Goal: Task Accomplishment & Management: Complete application form

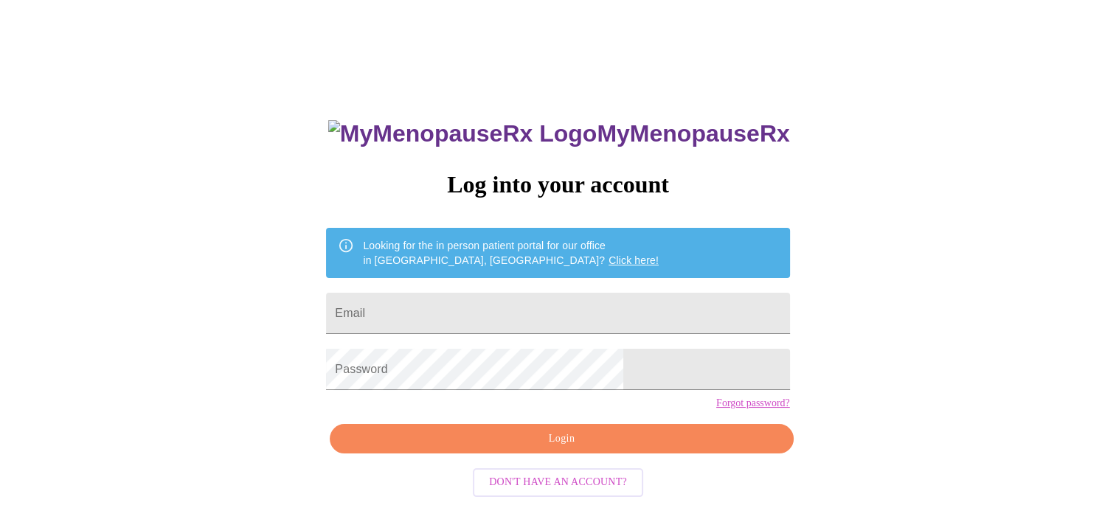
scroll to position [21, 0]
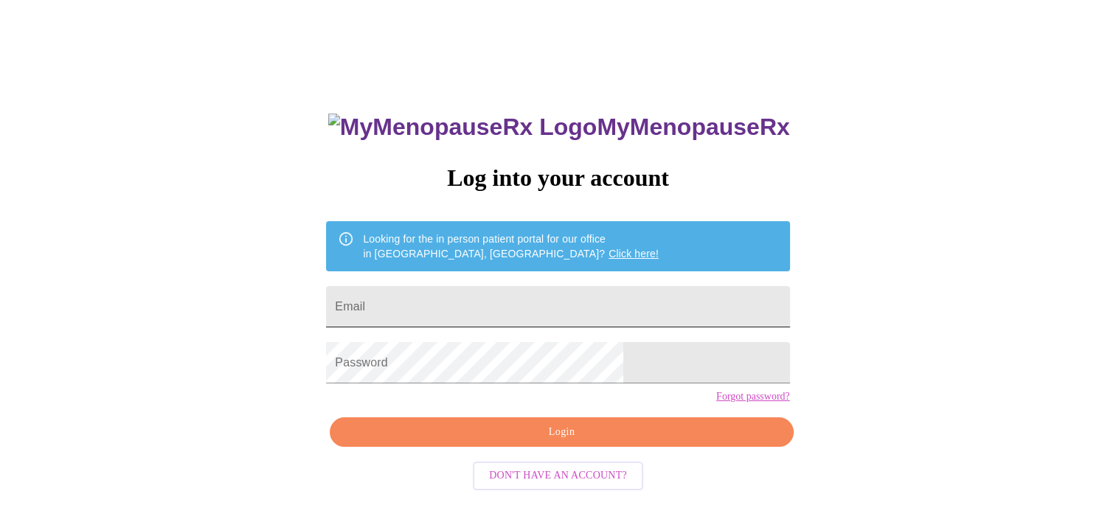
click at [469, 304] on input "Email" at bounding box center [557, 306] width 463 height 41
type input "[EMAIL_ADDRESS][DOMAIN_NAME]"
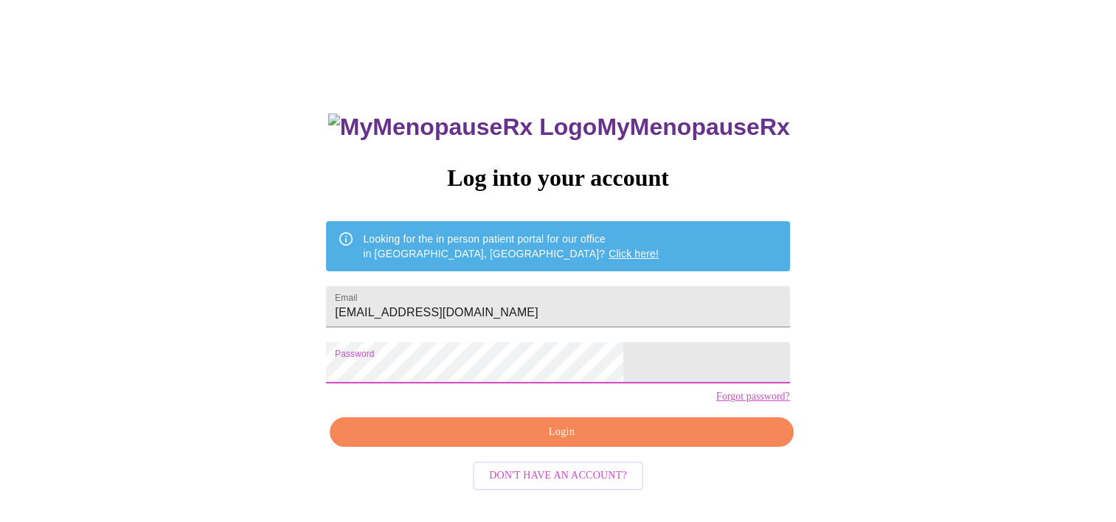
click at [581, 442] on span "Login" at bounding box center [561, 432] width 429 height 18
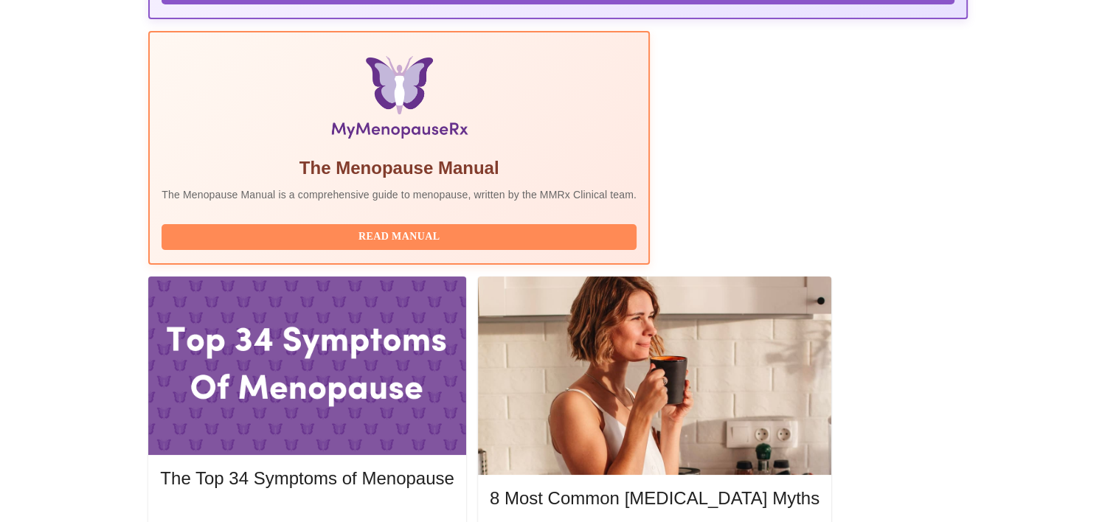
scroll to position [443, 0]
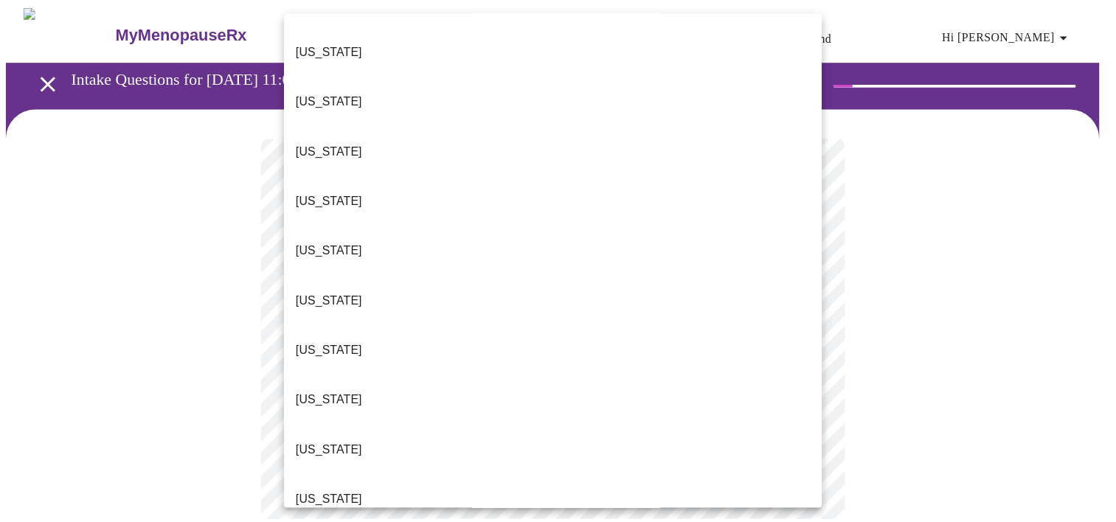
scroll to position [369, 0]
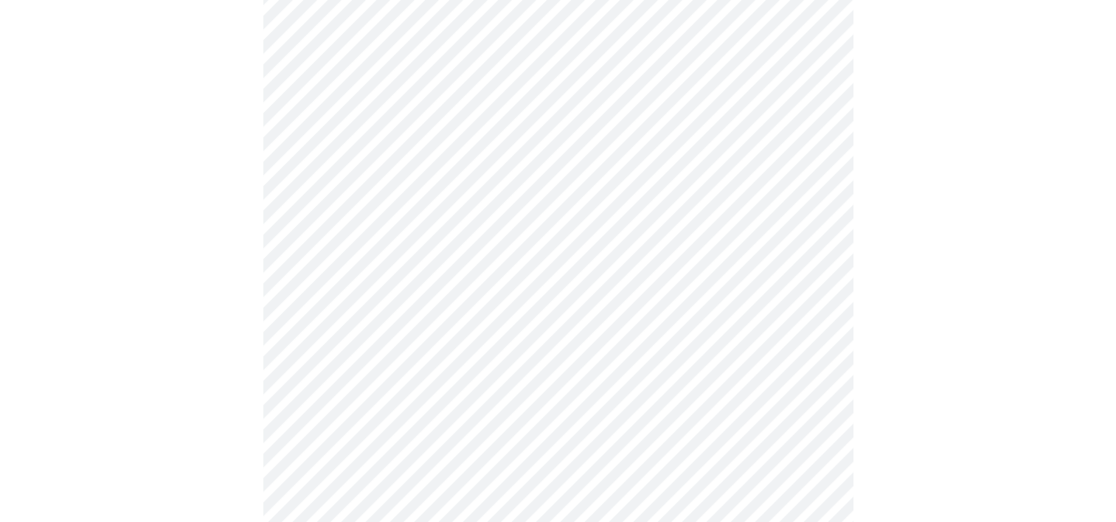
scroll to position [148, 0]
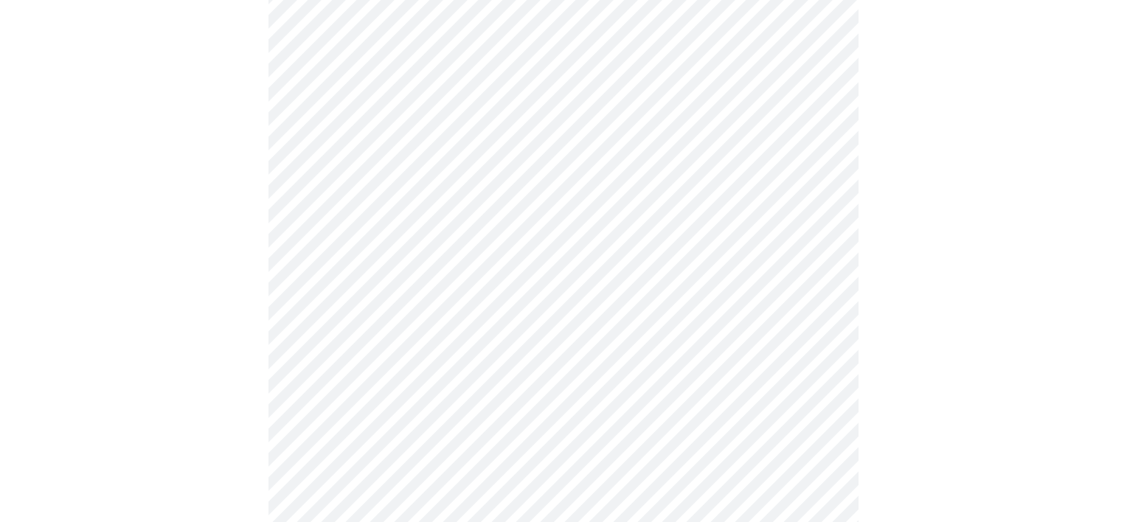
click at [512, 279] on body "MyMenopauseRx Appointments Messaging Labs Uploads Medications Community Refer a…" at bounding box center [563, 526] width 1115 height 1337
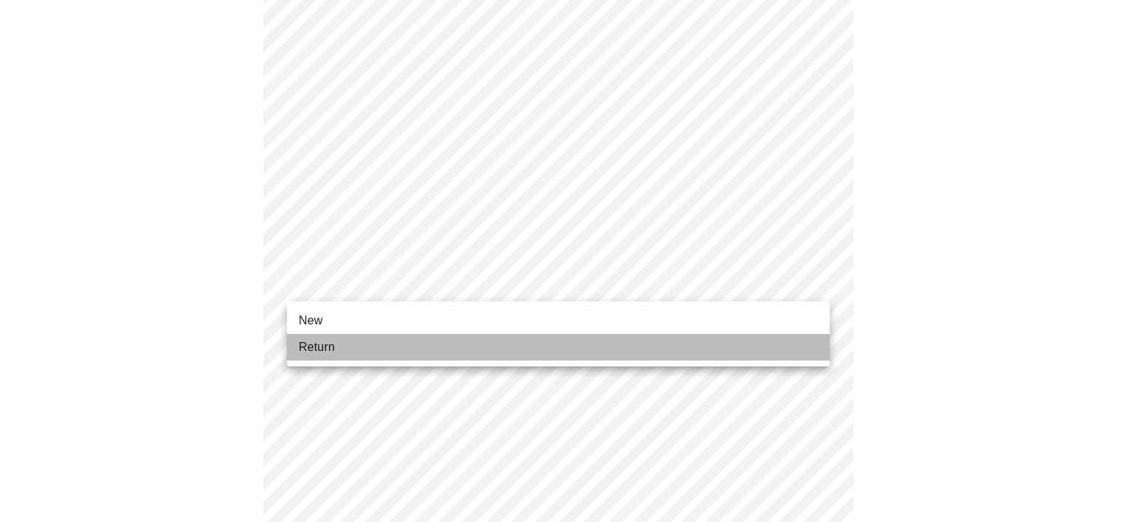
click at [339, 344] on li "Return" at bounding box center [558, 347] width 543 height 27
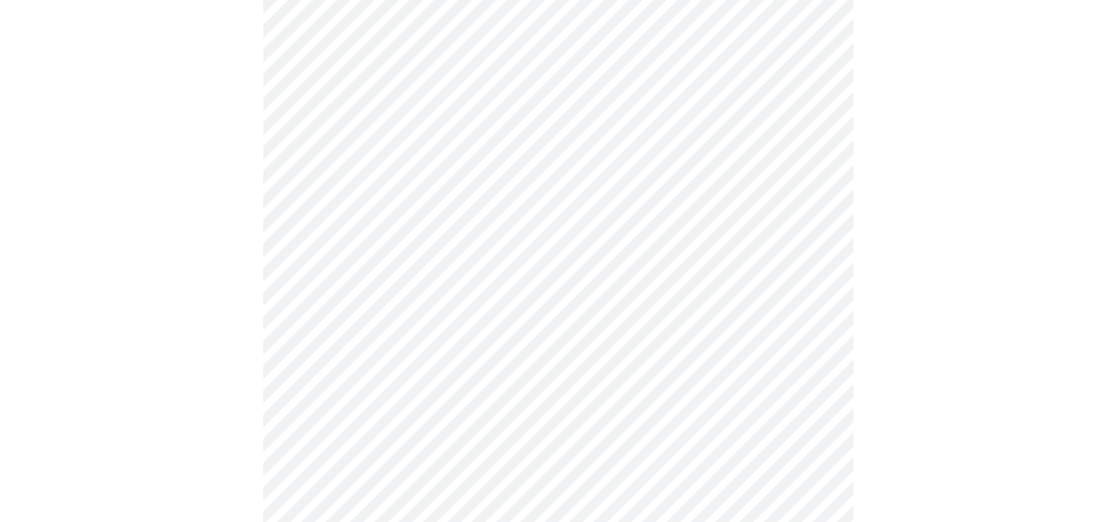
scroll to position [516, 0]
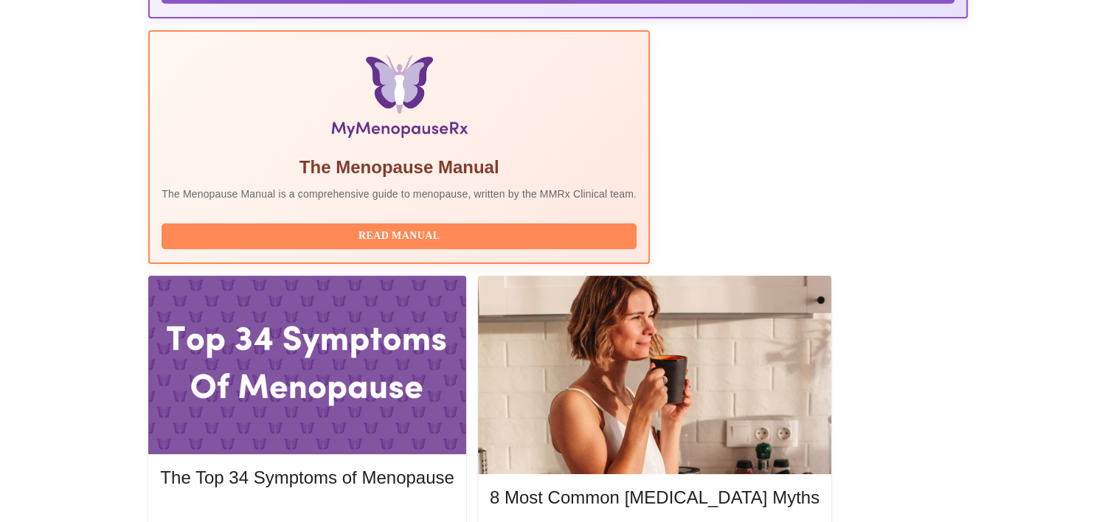
scroll to position [443, 0]
drag, startPoint x: 861, startPoint y: 299, endPoint x: 791, endPoint y: 312, distance: 72.0
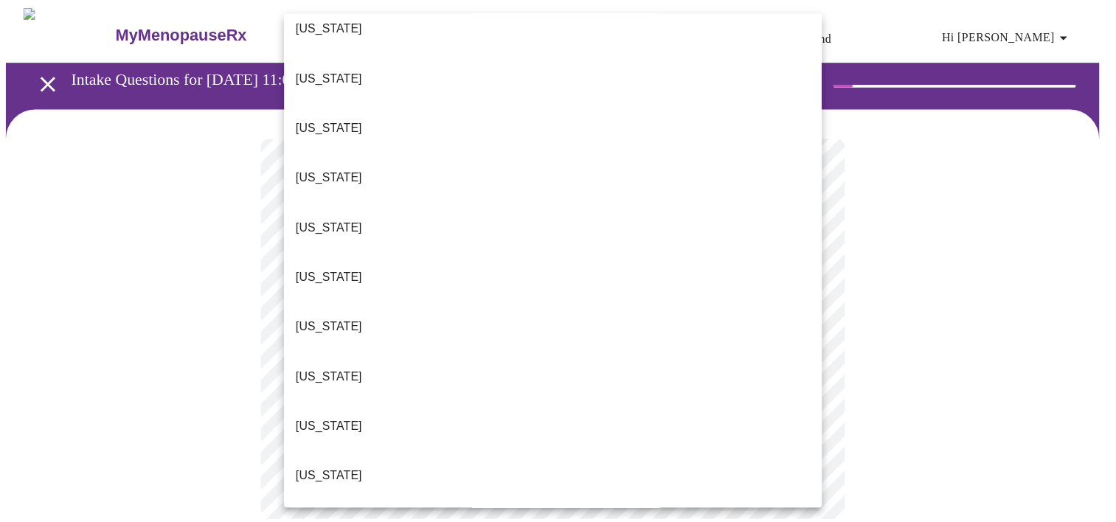
scroll to position [443, 0]
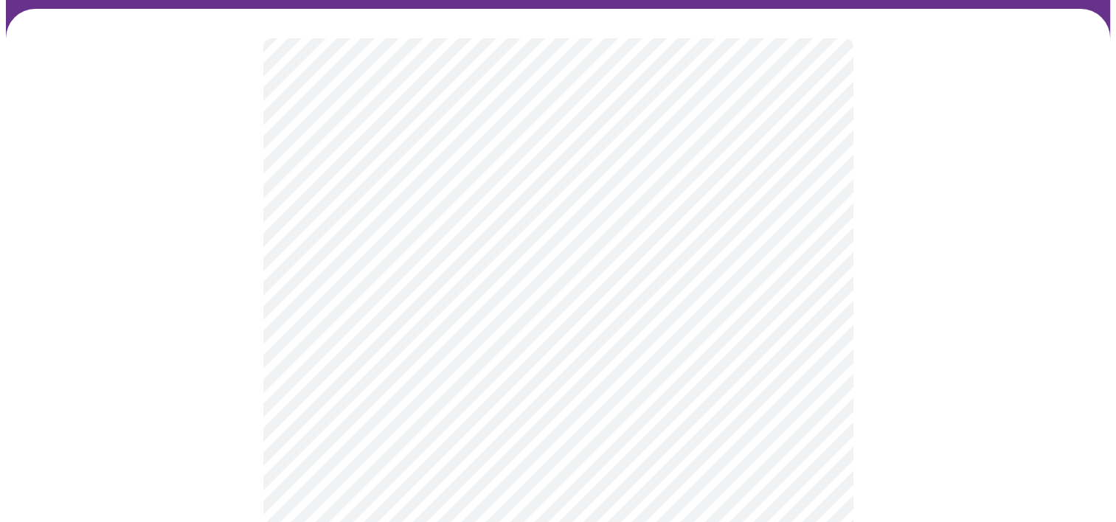
scroll to position [148, 0]
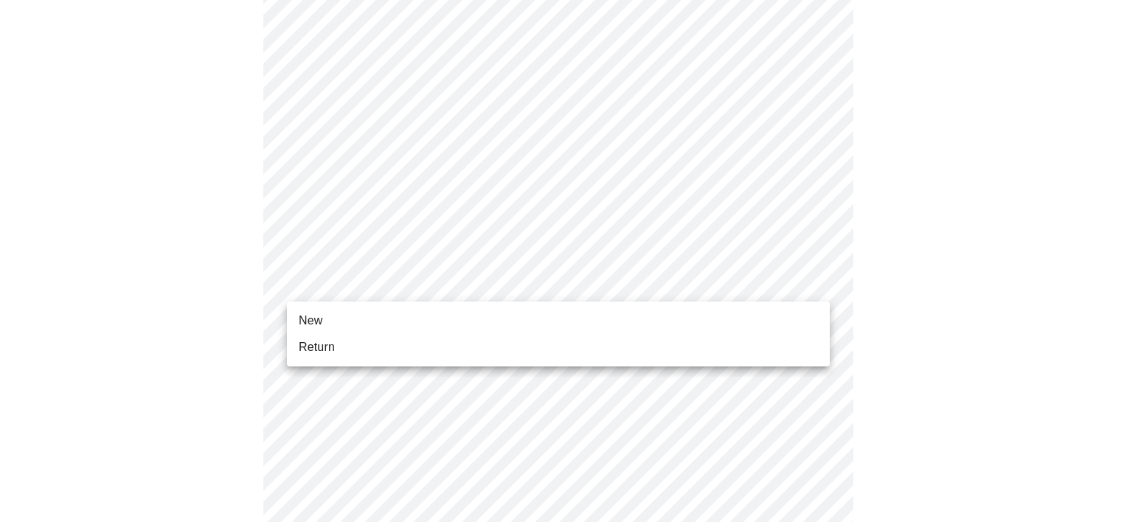
click at [375, 280] on body "MyMenopauseRx Appointments Messaging Labs Uploads Medications Community Refer a…" at bounding box center [563, 526] width 1115 height 1337
click at [344, 349] on li "Return" at bounding box center [558, 347] width 543 height 27
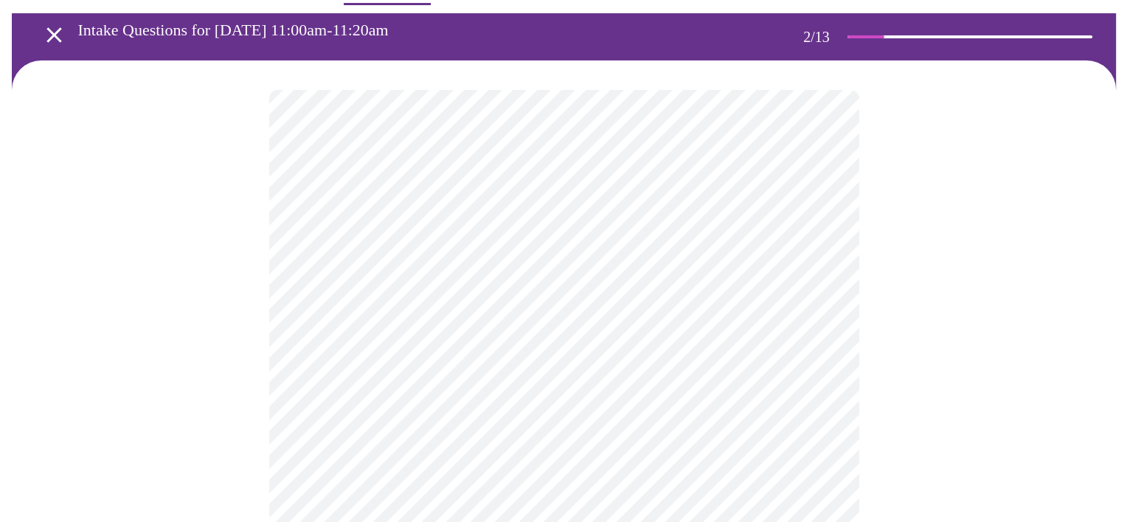
scroll to position [74, 0]
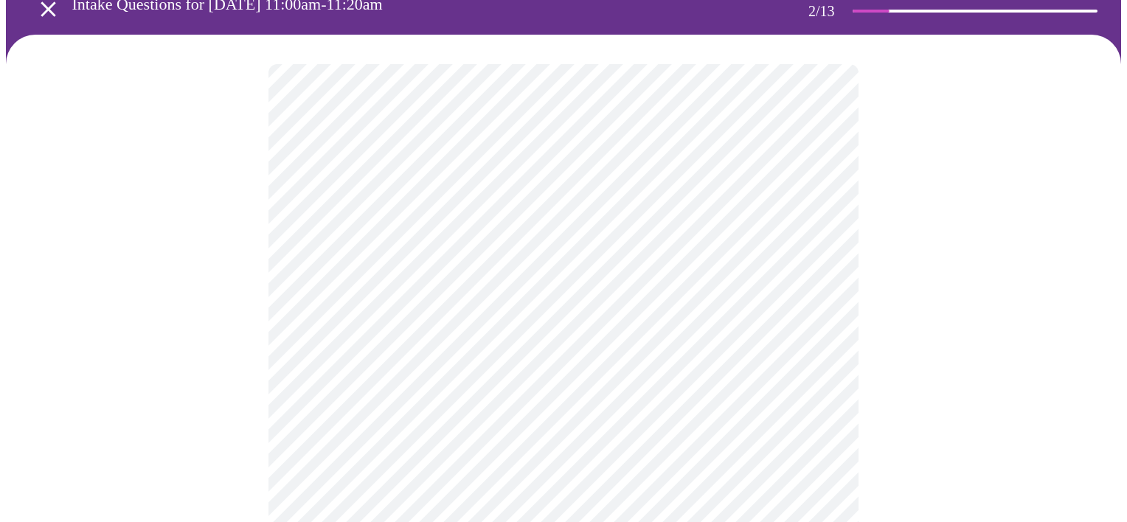
click at [599, 232] on body "MyMenopauseRx Appointments Messaging Labs Uploads Medications Community Refer a…" at bounding box center [563, 375] width 1115 height 886
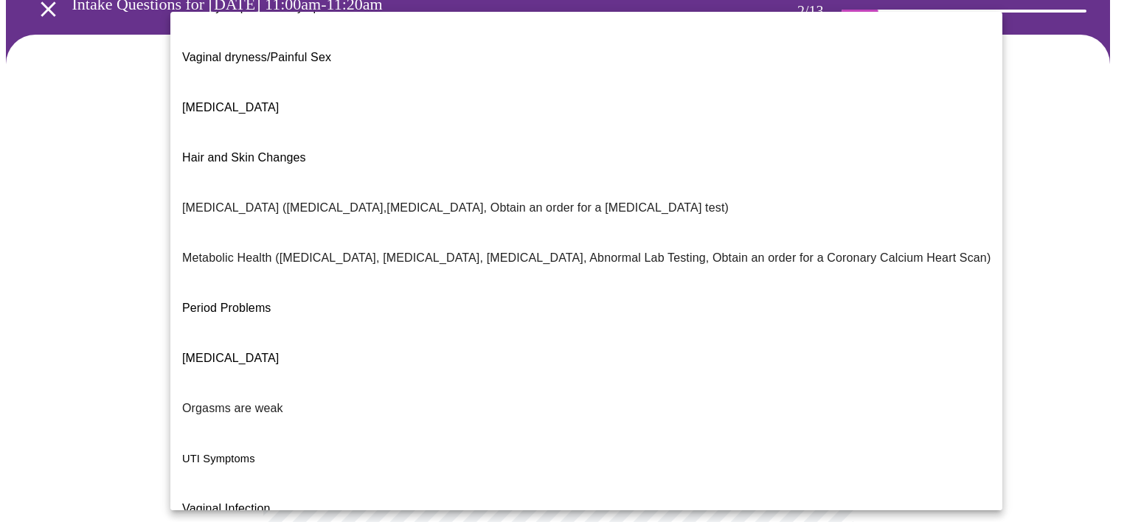
scroll to position [242, 0]
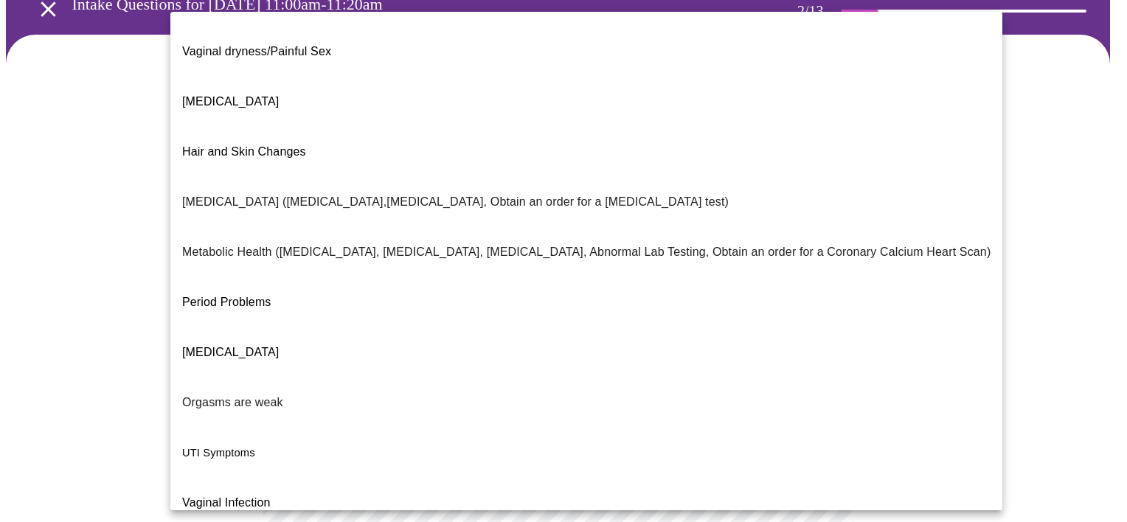
click at [114, 204] on div at bounding box center [563, 261] width 1127 height 522
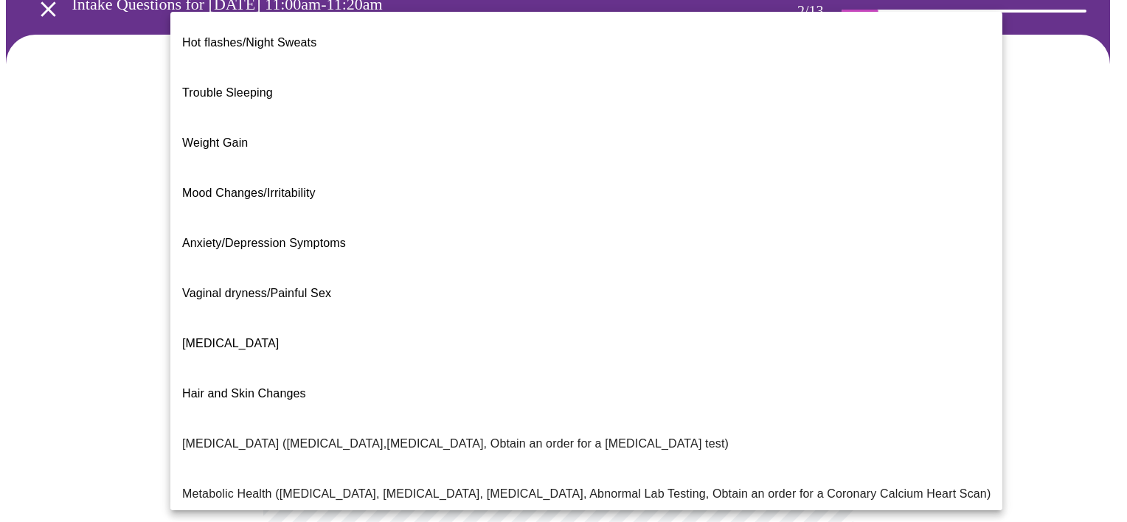
click at [514, 228] on body "MyMenopauseRx Appointments Messaging Labs Uploads Medications Community Refer a…" at bounding box center [563, 375] width 1115 height 886
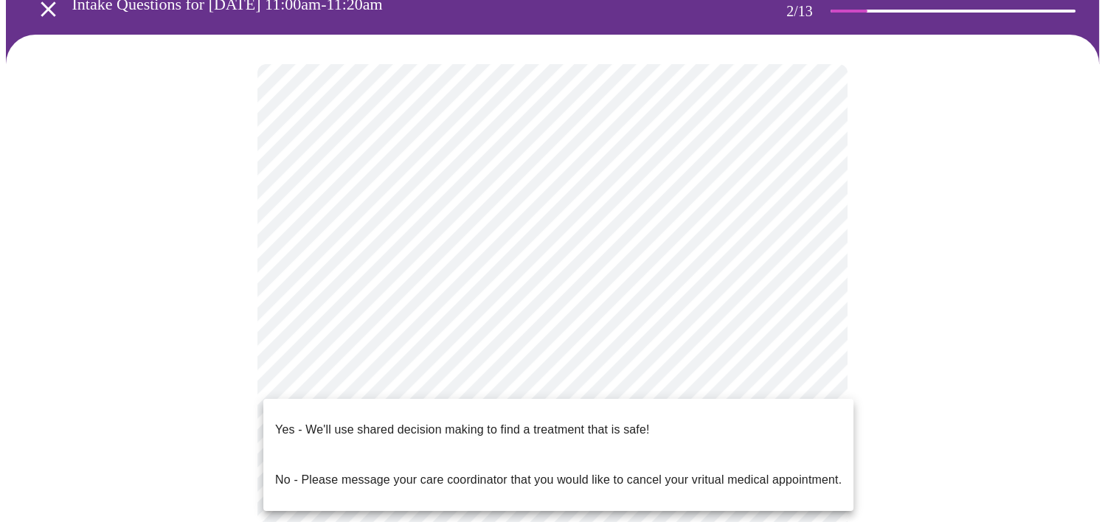
click at [650, 381] on body "MyMenopauseRx Appointments Messaging Labs Uploads Medications Community Refer a…" at bounding box center [558, 370] width 1104 height 877
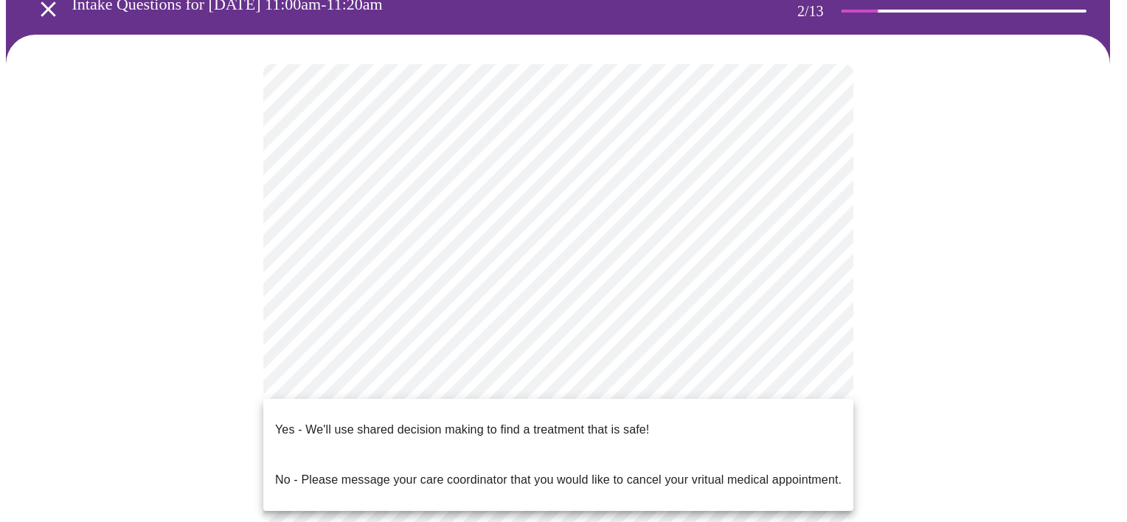
click at [609, 421] on p "Yes - We'll use shared decision making to find a treatment that is safe!" at bounding box center [462, 430] width 374 height 18
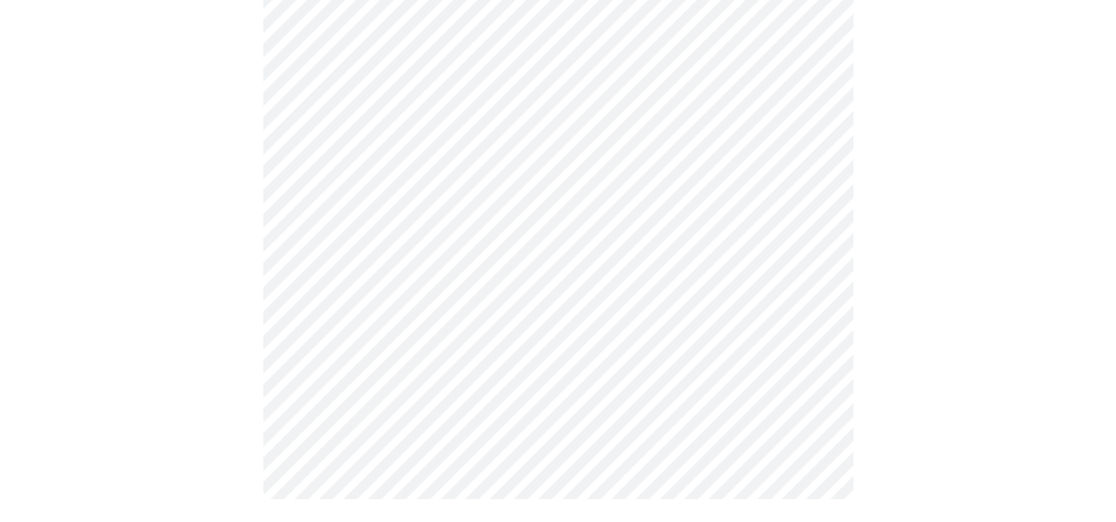
scroll to position [0, 0]
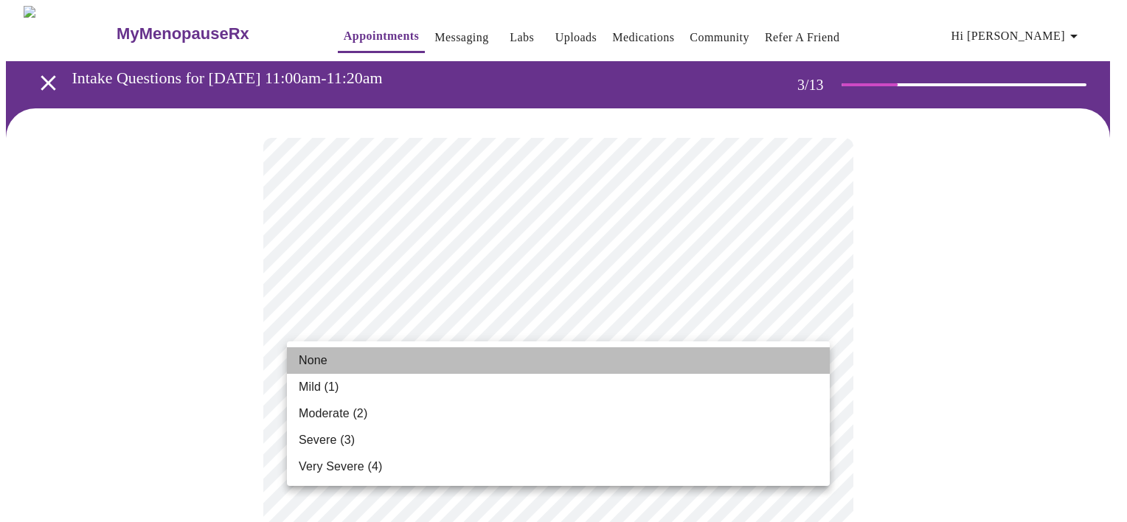
click at [364, 360] on li "None" at bounding box center [558, 360] width 543 height 27
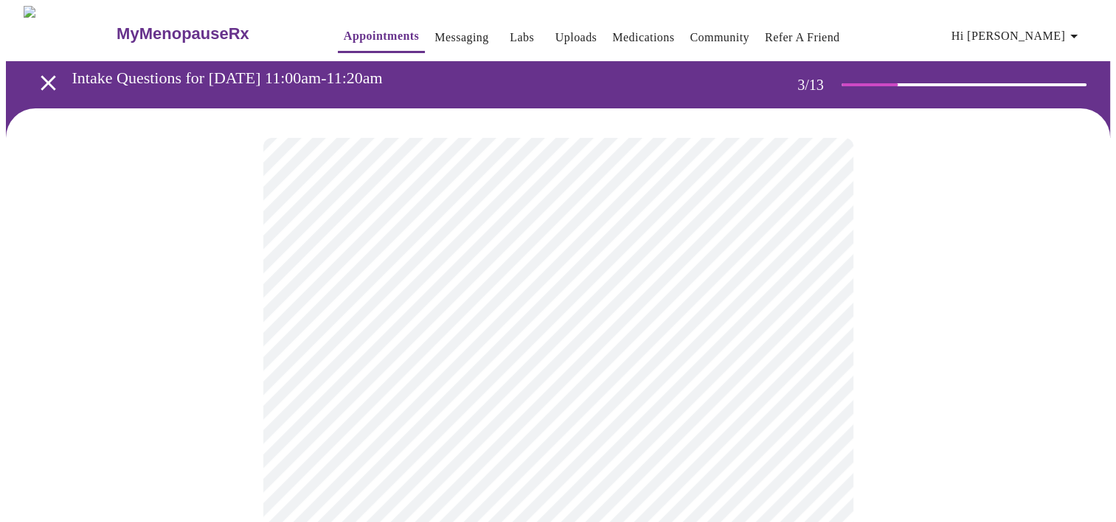
scroll to position [221, 0]
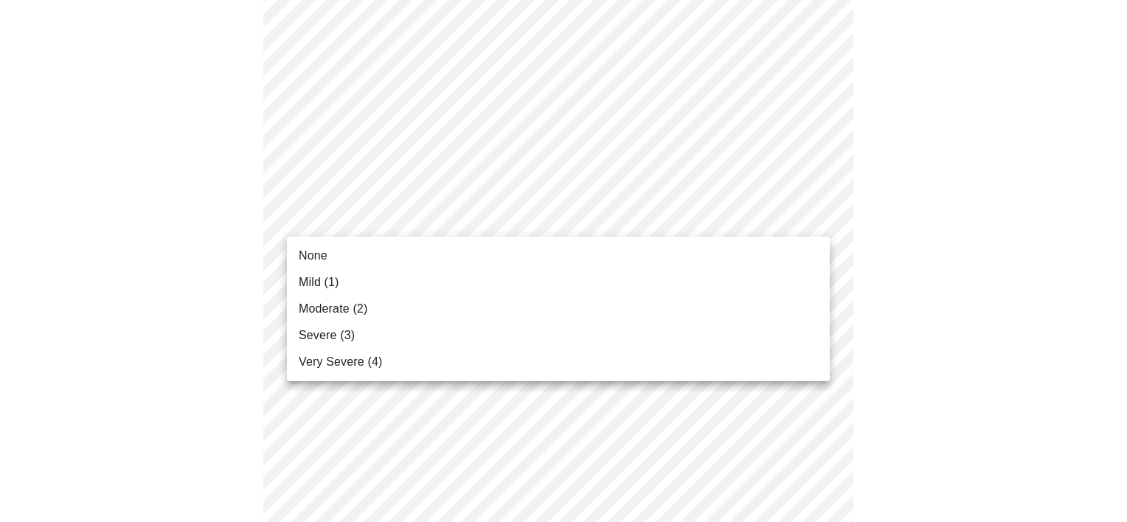
click at [369, 254] on li "None" at bounding box center [558, 256] width 543 height 27
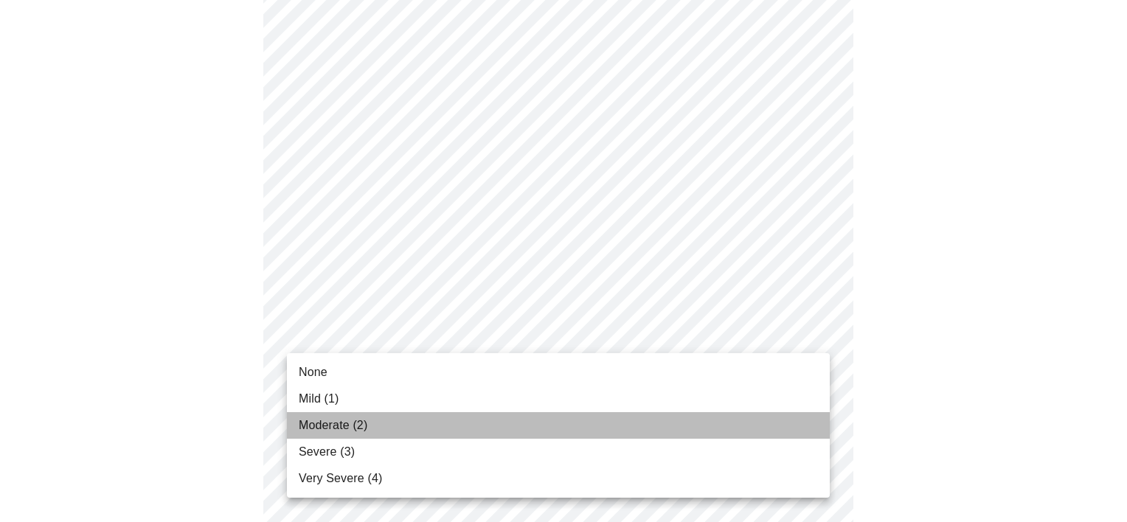
click at [358, 422] on span "Moderate (2)" at bounding box center [333, 426] width 69 height 18
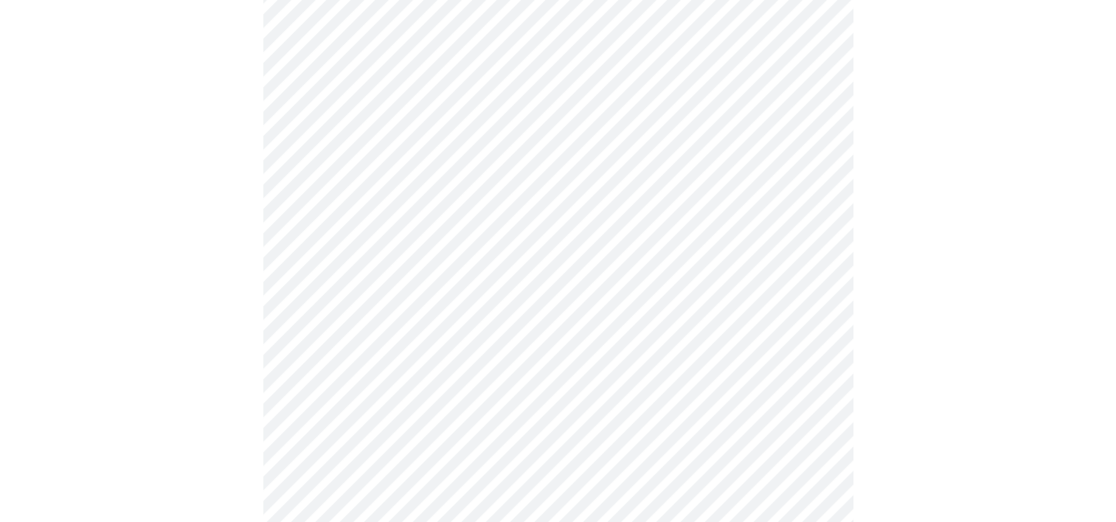
scroll to position [369, 0]
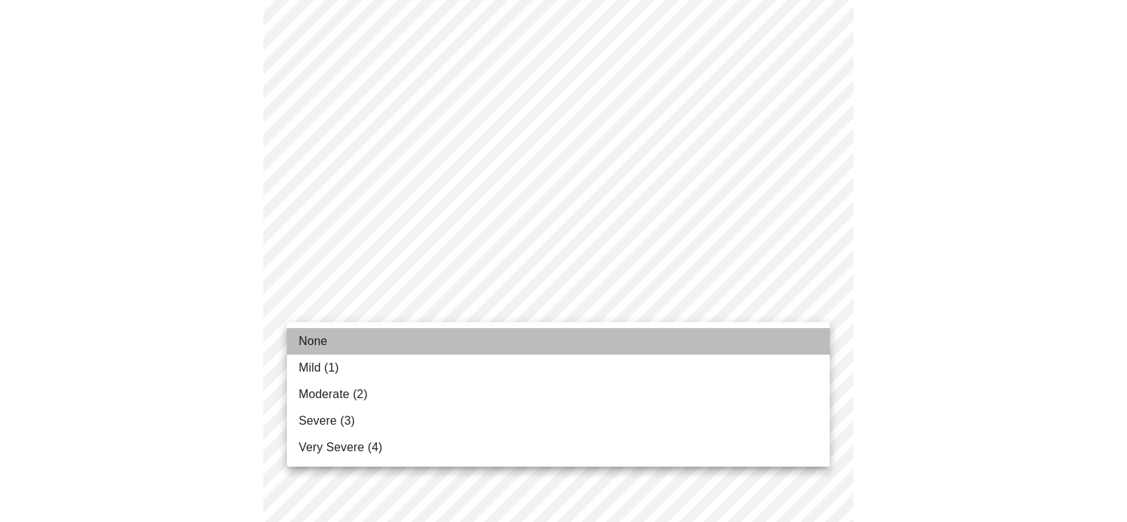
click at [398, 341] on li "None" at bounding box center [558, 341] width 543 height 27
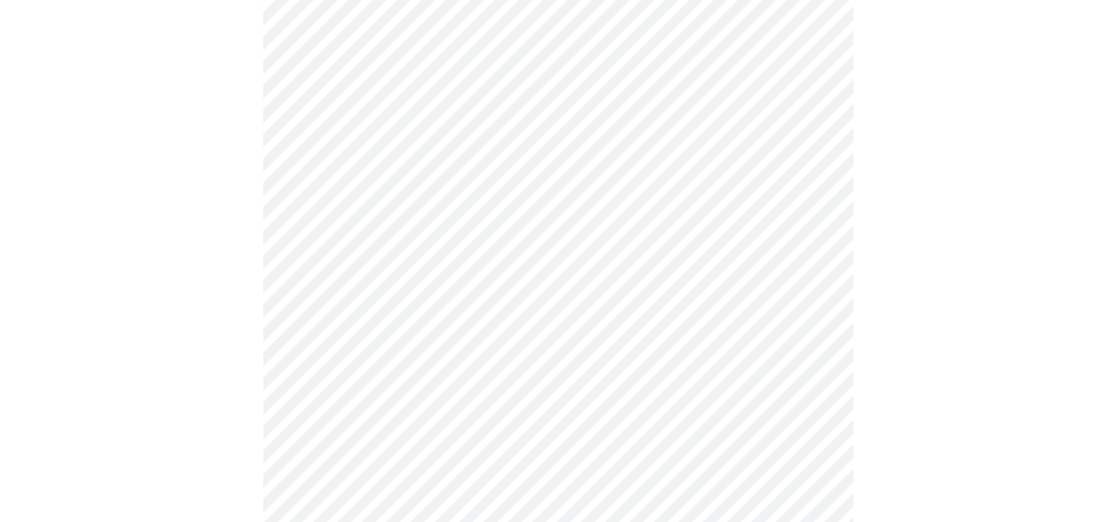
scroll to position [516, 0]
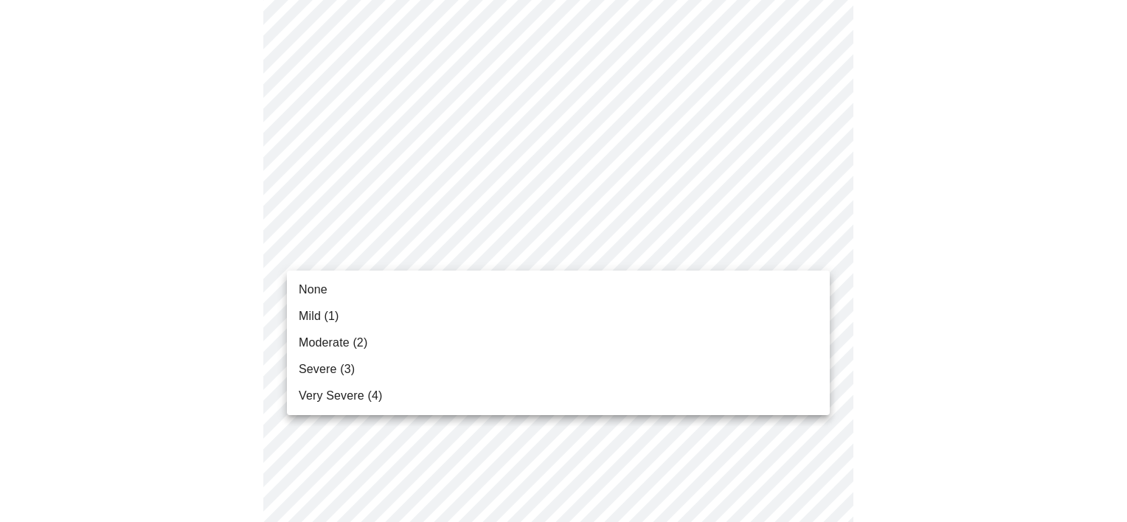
click at [406, 240] on body "MyMenopauseRx Appointments Messaging Labs Uploads Medications Community Refer a…" at bounding box center [563, 429] width 1115 height 1878
click at [391, 290] on li "None" at bounding box center [558, 290] width 543 height 27
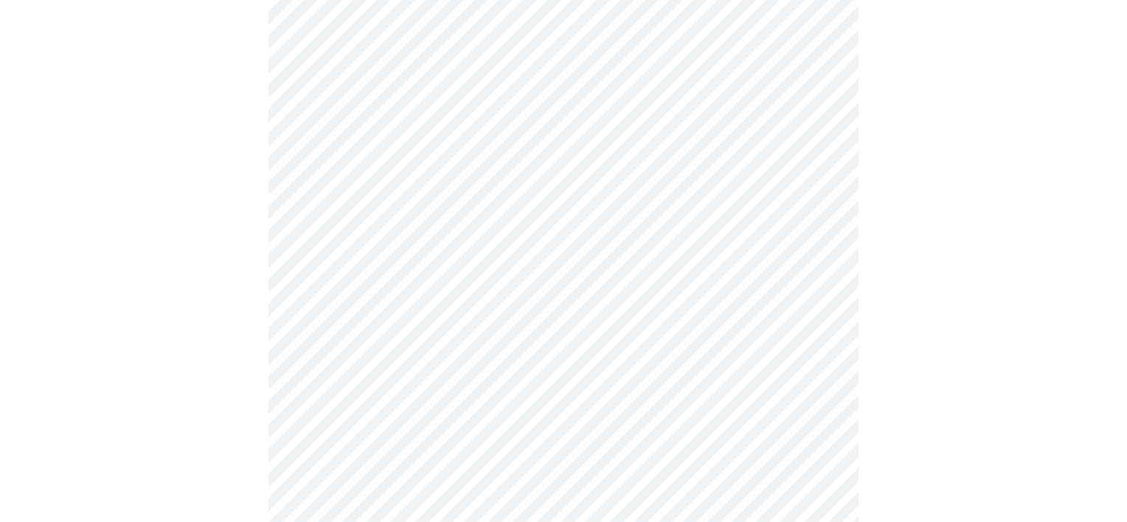
click at [407, 355] on body "MyMenopauseRx Appointments Messaging Labs Uploads Medications Community Refer a…" at bounding box center [563, 419] width 1115 height 1858
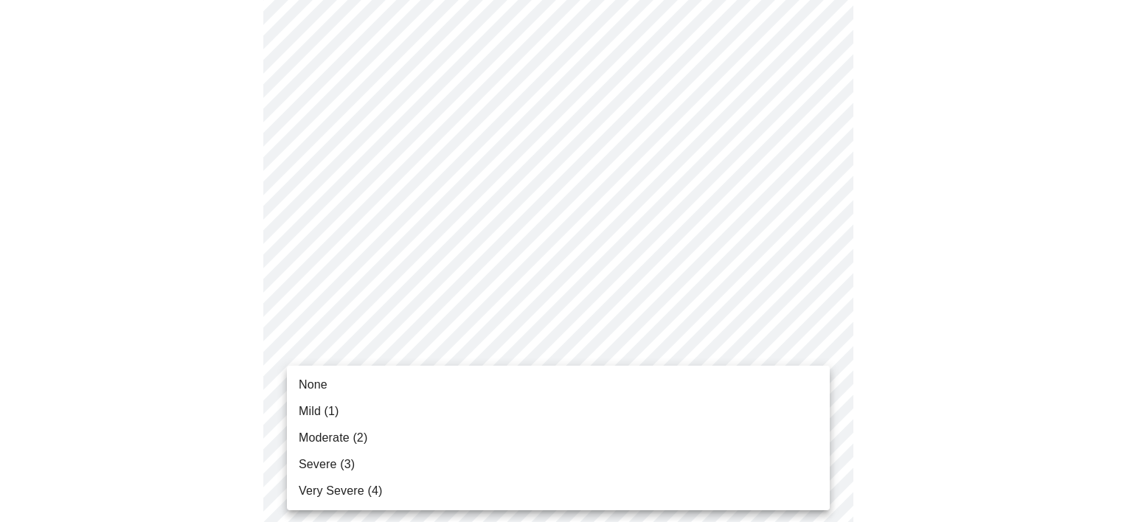
click at [398, 379] on li "None" at bounding box center [558, 385] width 543 height 27
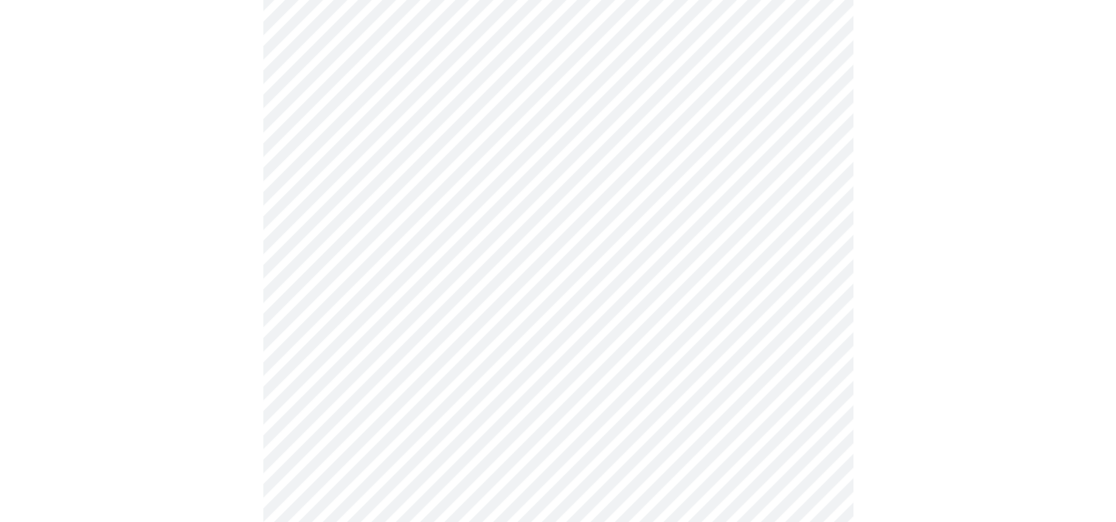
scroll to position [738, 0]
click at [529, 234] on body "MyMenopauseRx Appointments Messaging Labs Uploads Medications Community Refer a…" at bounding box center [558, 186] width 1104 height 1837
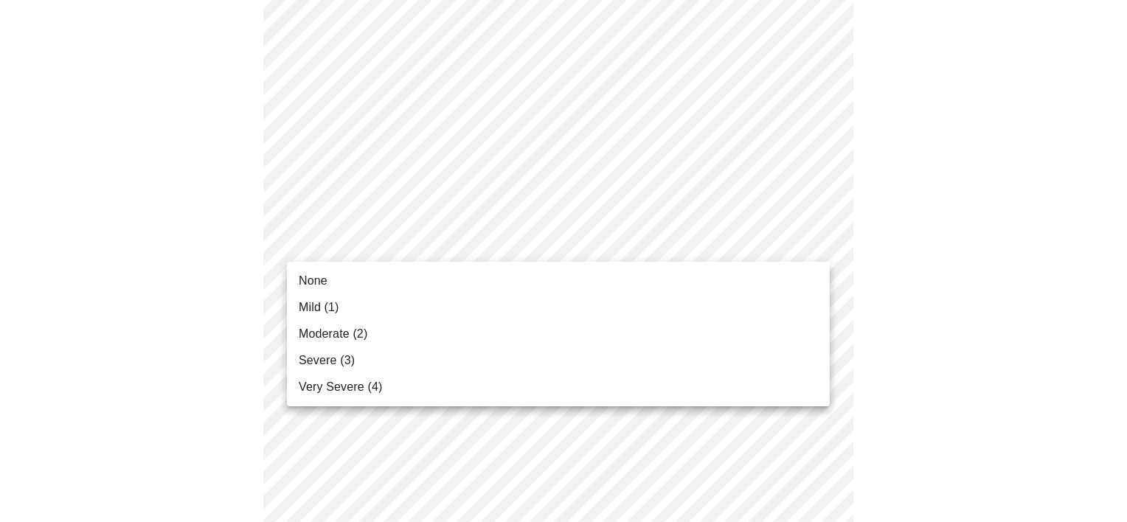
click at [519, 280] on li "None" at bounding box center [558, 281] width 543 height 27
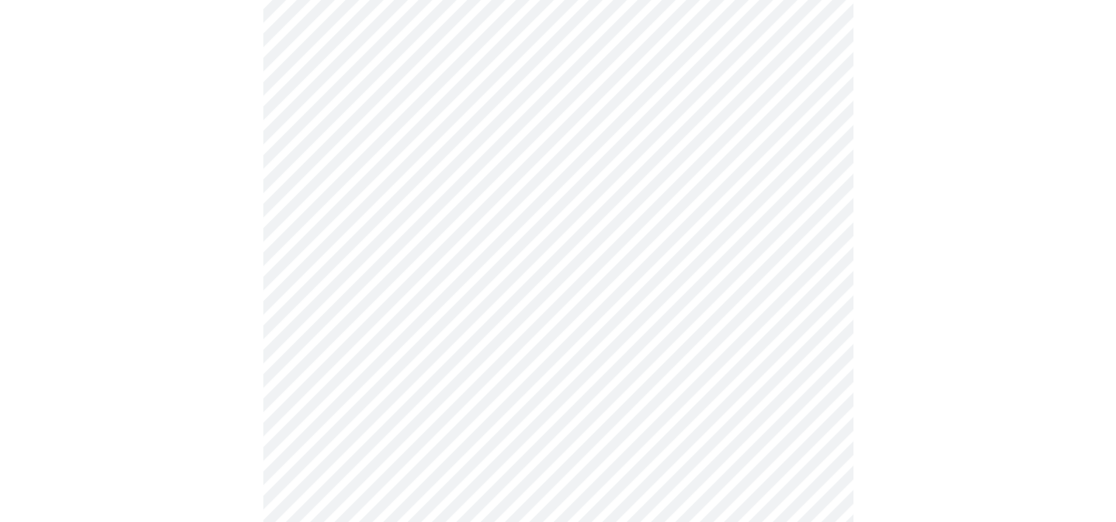
click at [525, 360] on body "MyMenopauseRx Appointments Messaging Labs Uploads Medications Community Refer a…" at bounding box center [558, 176] width 1104 height 1817
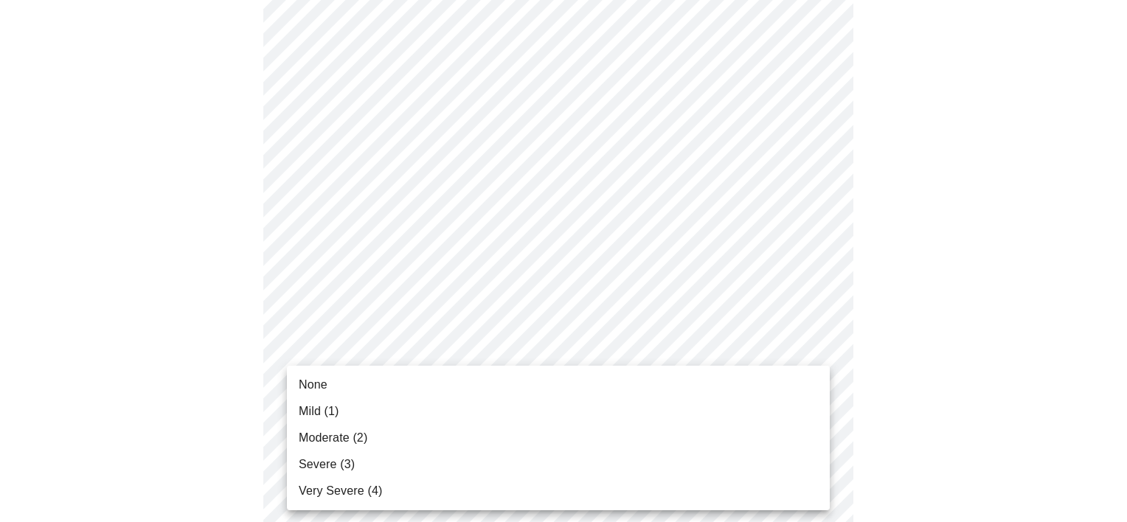
click at [520, 378] on li "None" at bounding box center [558, 385] width 543 height 27
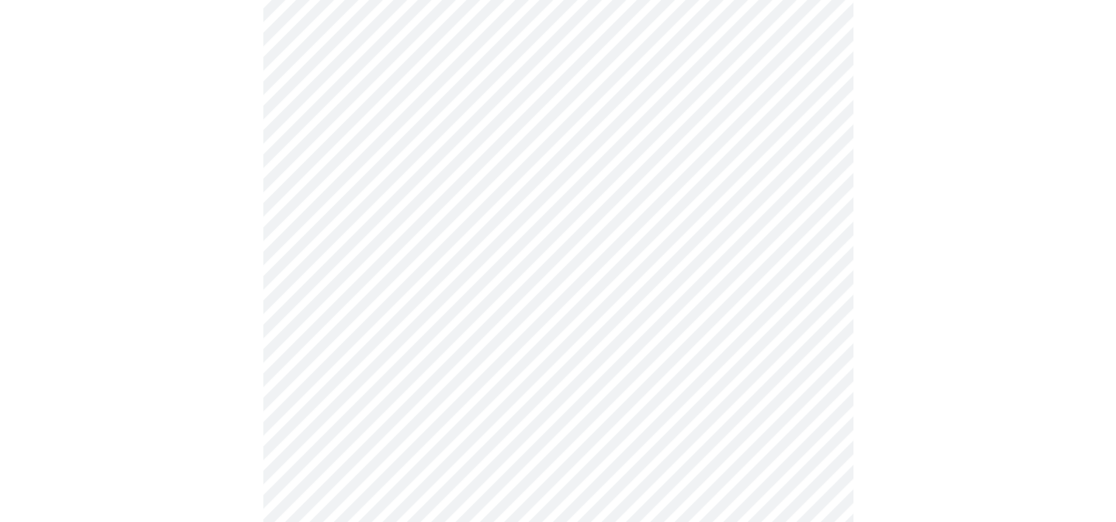
scroll to position [959, 0]
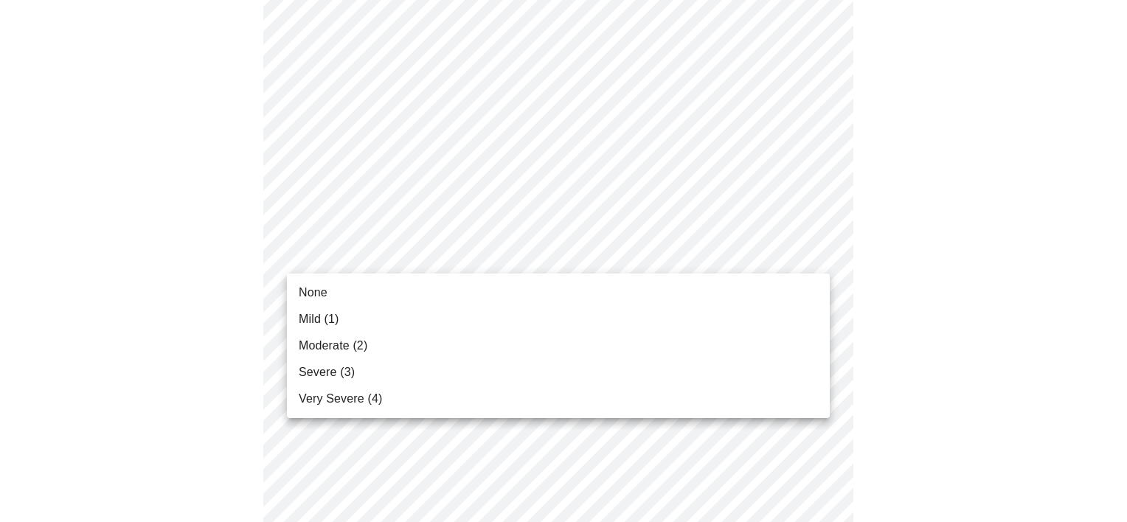
click at [540, 289] on li "None" at bounding box center [558, 293] width 543 height 27
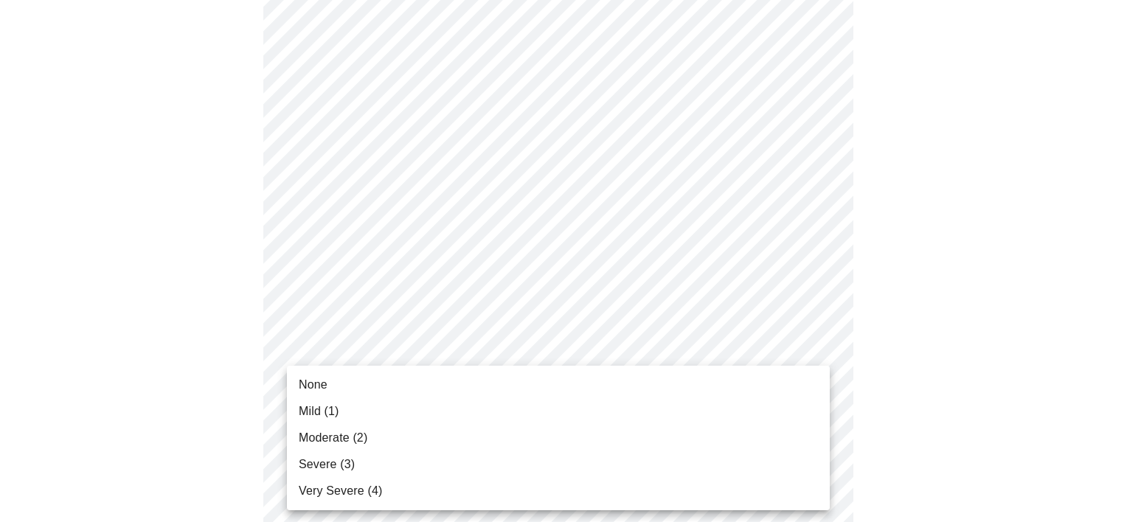
click at [533, 385] on li "None" at bounding box center [558, 385] width 543 height 27
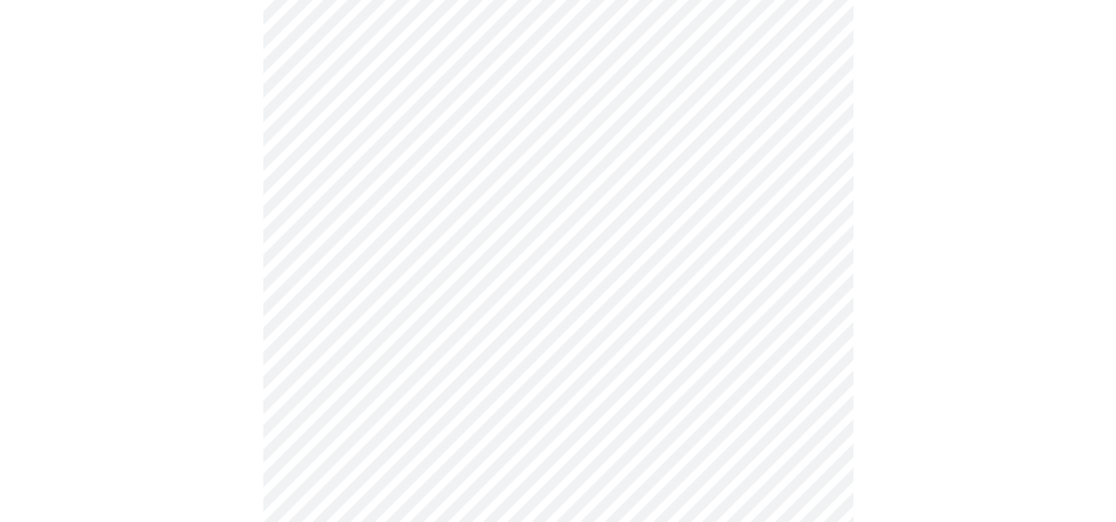
scroll to position [1180, 0]
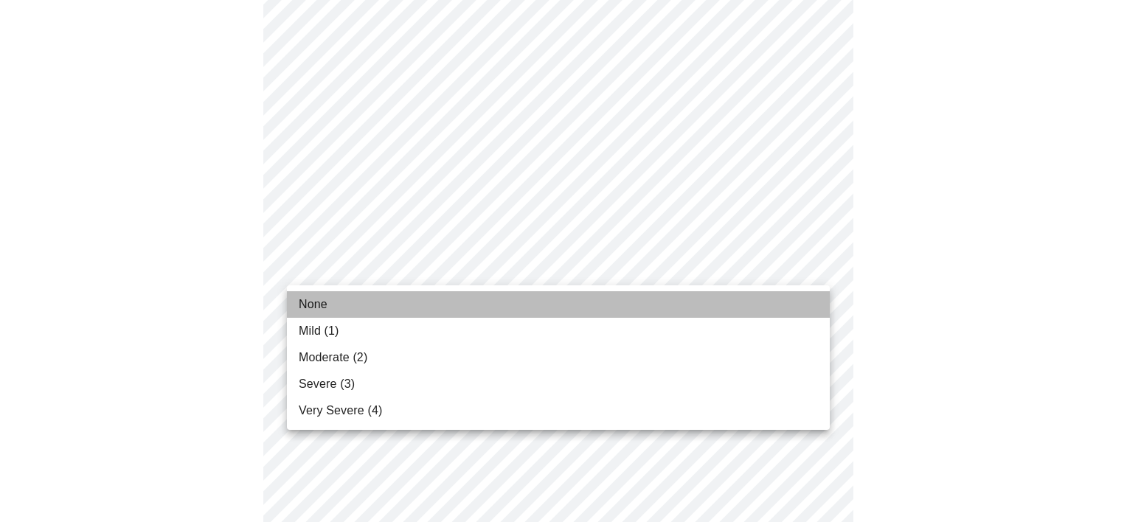
click at [524, 298] on li "None" at bounding box center [558, 304] width 543 height 27
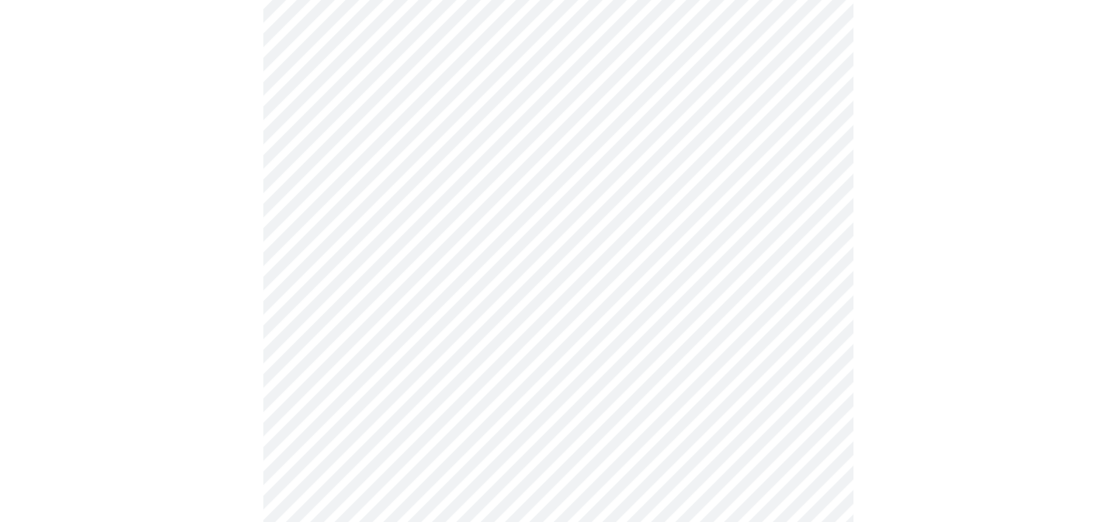
scroll to position [664, 0]
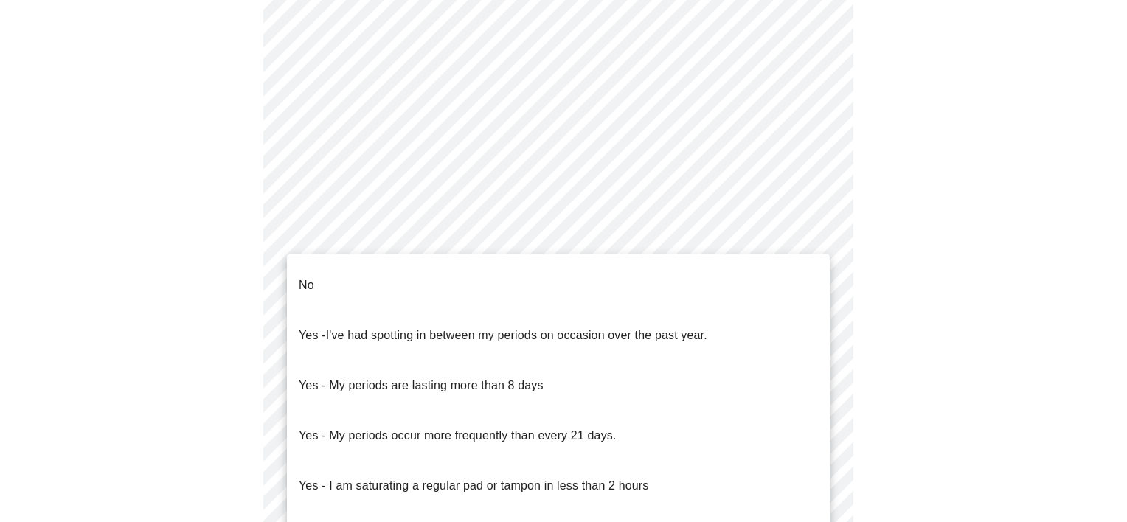
click at [620, 248] on body "MyMenopauseRx Appointments Messaging Labs Uploads Medications Community Refer a…" at bounding box center [563, 69] width 1115 height 1454
click at [611, 271] on li "No" at bounding box center [558, 285] width 543 height 50
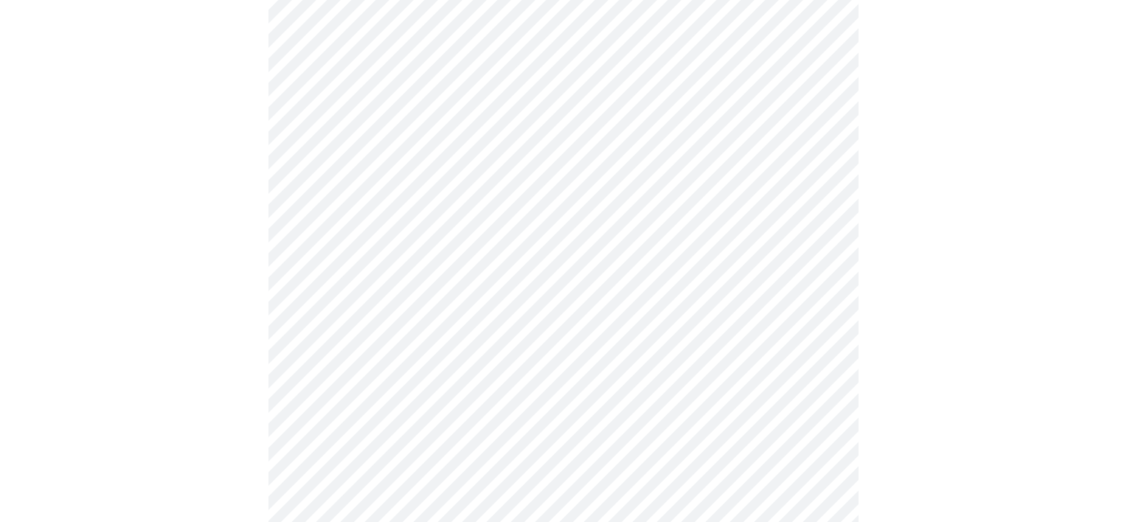
click at [603, 339] on body "MyMenopauseRx Appointments Messaging Labs Uploads Medications Community Refer a…" at bounding box center [563, 65] width 1115 height 1446
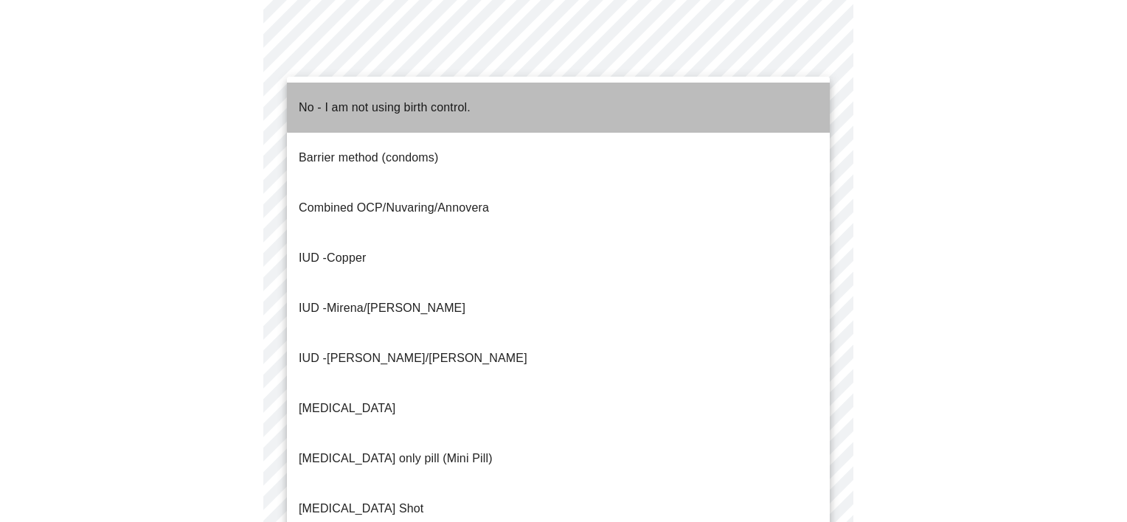
click at [560, 103] on li "No - I am not using birth control." at bounding box center [558, 108] width 543 height 50
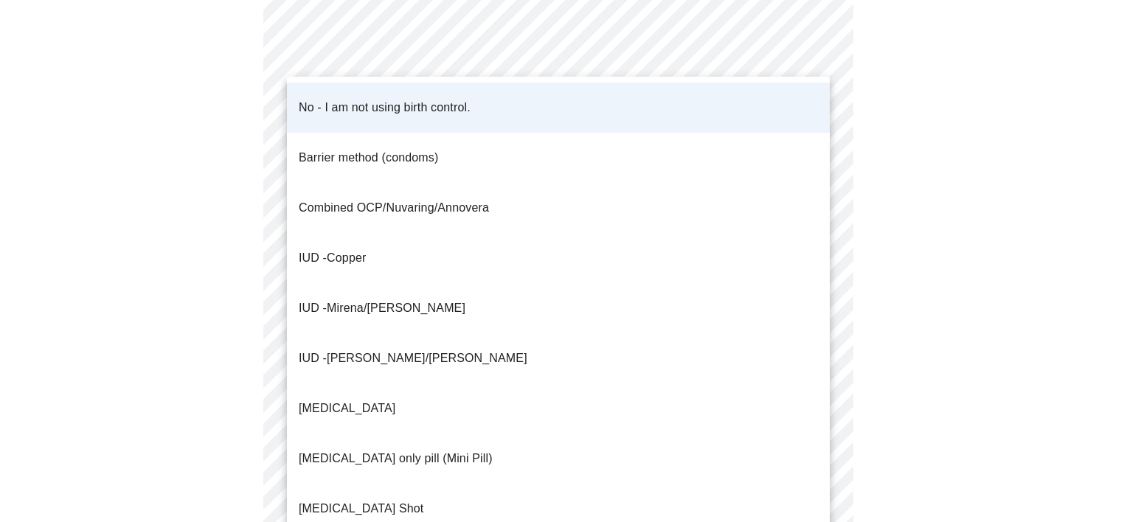
click at [524, 341] on body "MyMenopauseRx Appointments Messaging Labs Uploads Medications Community Refer a…" at bounding box center [563, 60] width 1115 height 1437
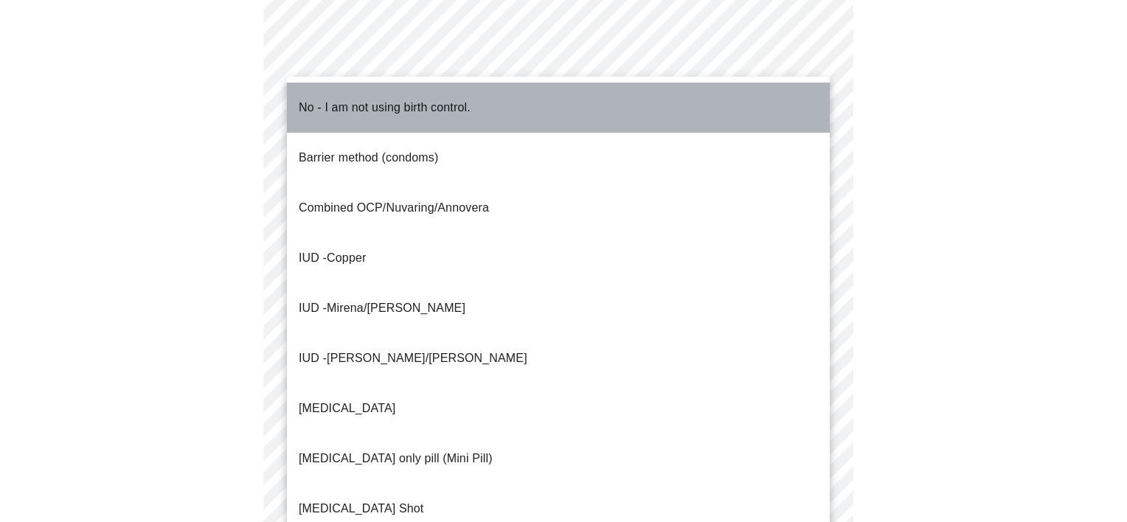
click at [385, 99] on p "No - I am not using birth control." at bounding box center [385, 108] width 172 height 18
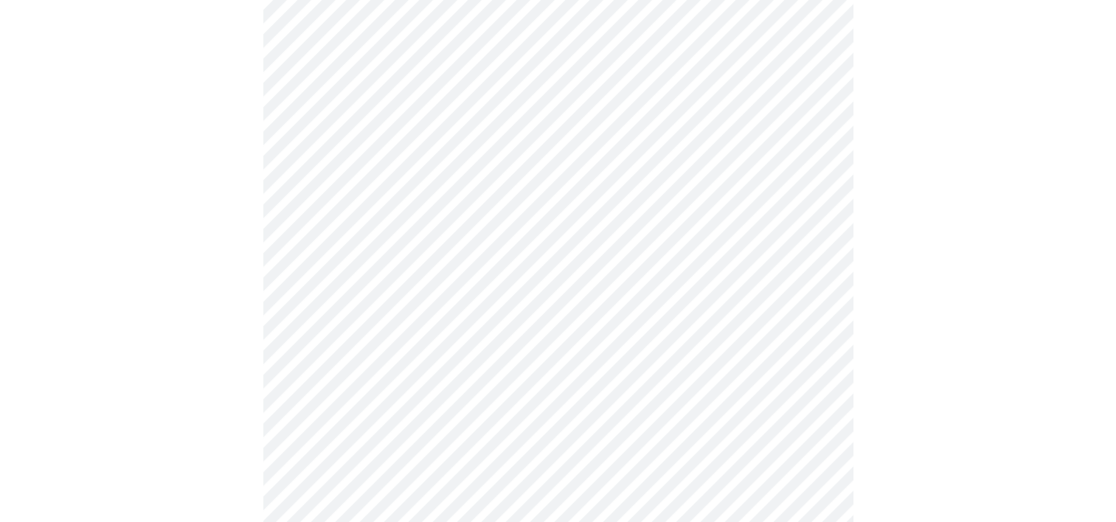
scroll to position [811, 0]
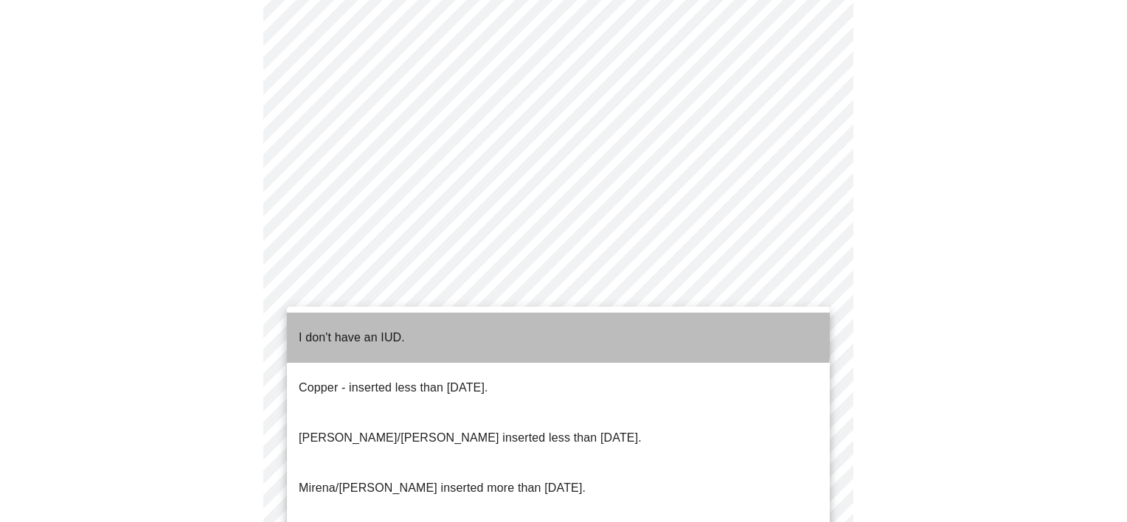
click at [452, 325] on li "I don't have an IUD." at bounding box center [558, 338] width 543 height 50
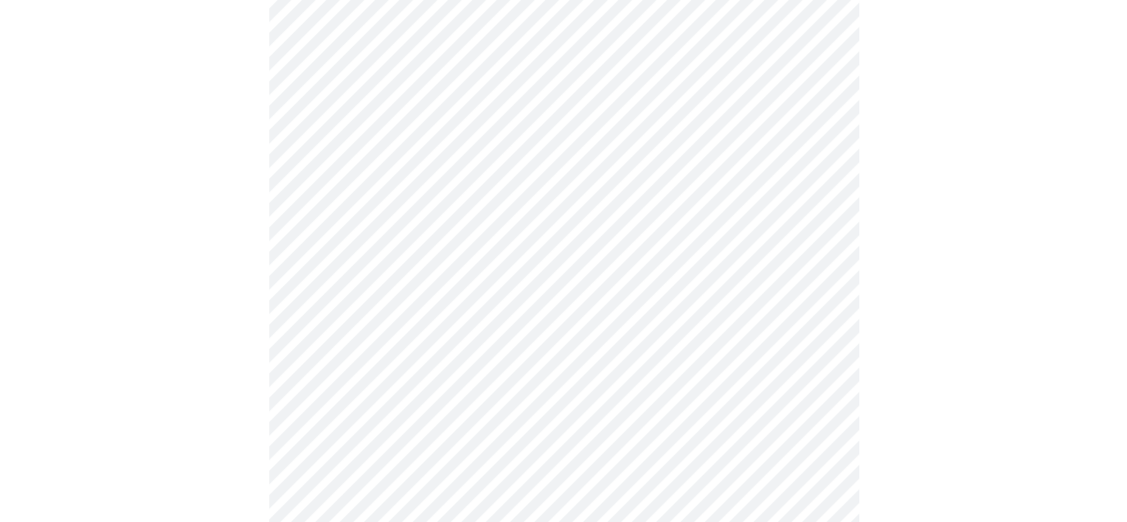
scroll to position [906, 0]
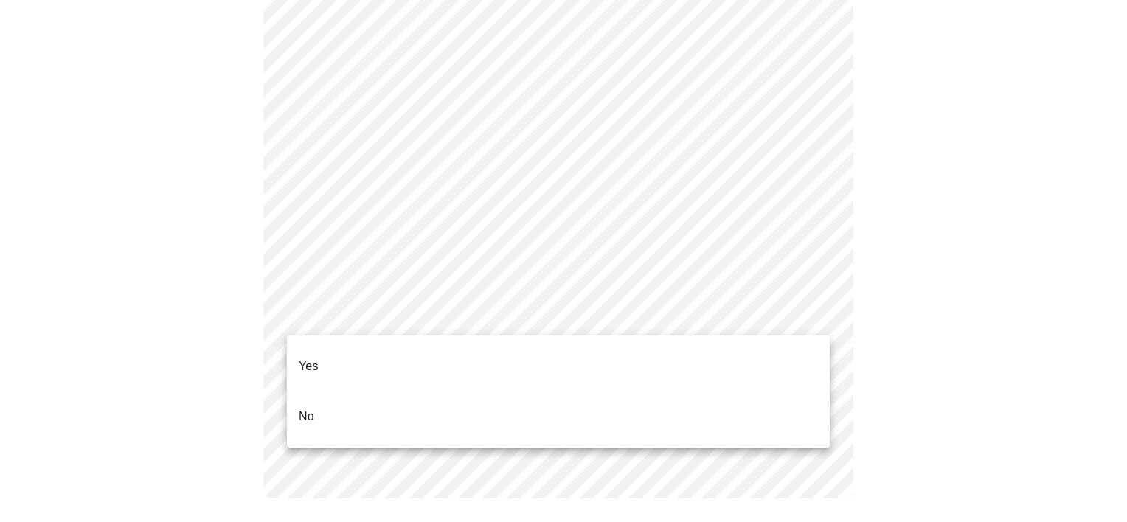
click at [456, 347] on li "Yes" at bounding box center [558, 366] width 543 height 50
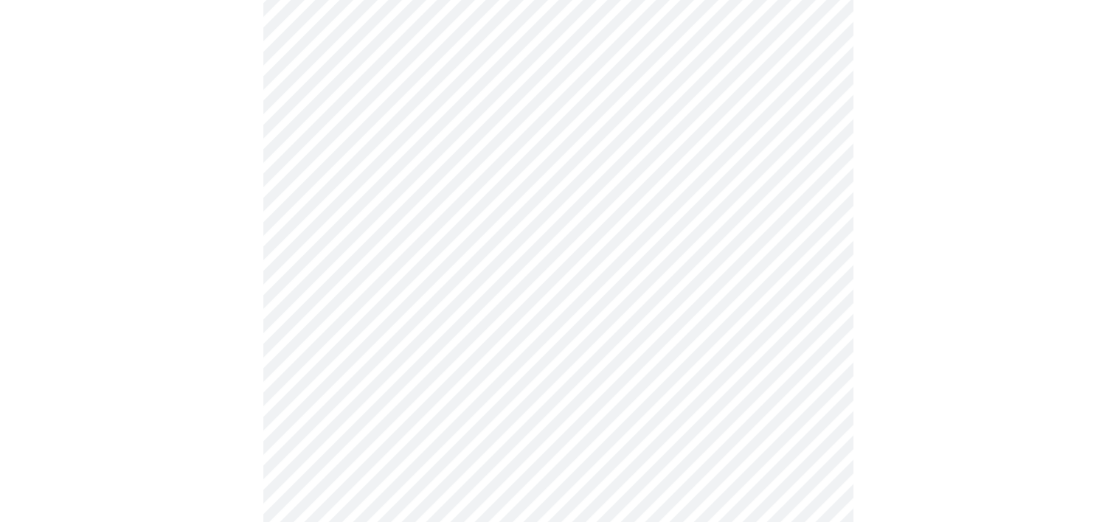
scroll to position [3835, 0]
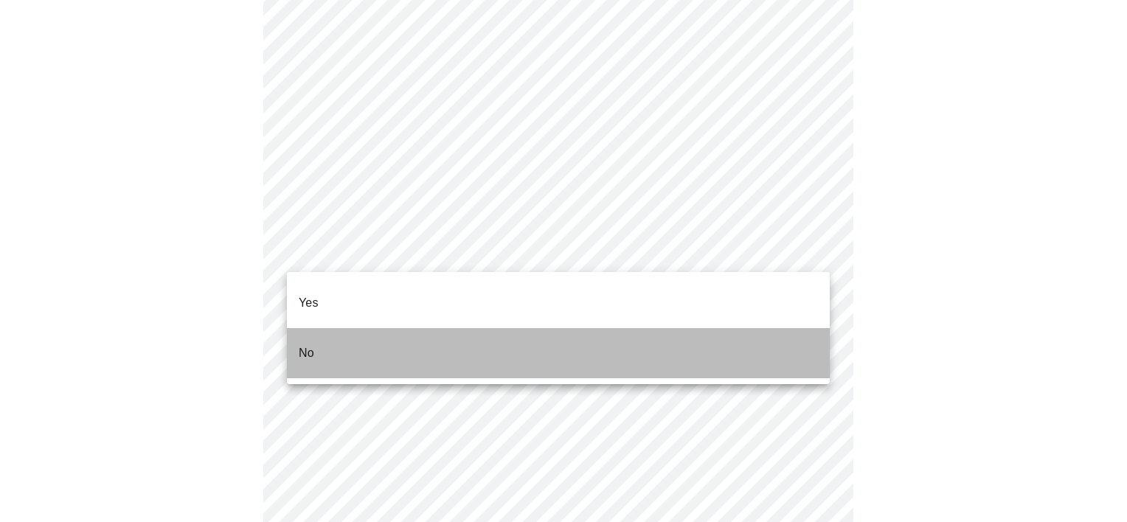
click at [555, 330] on li "No" at bounding box center [558, 353] width 543 height 50
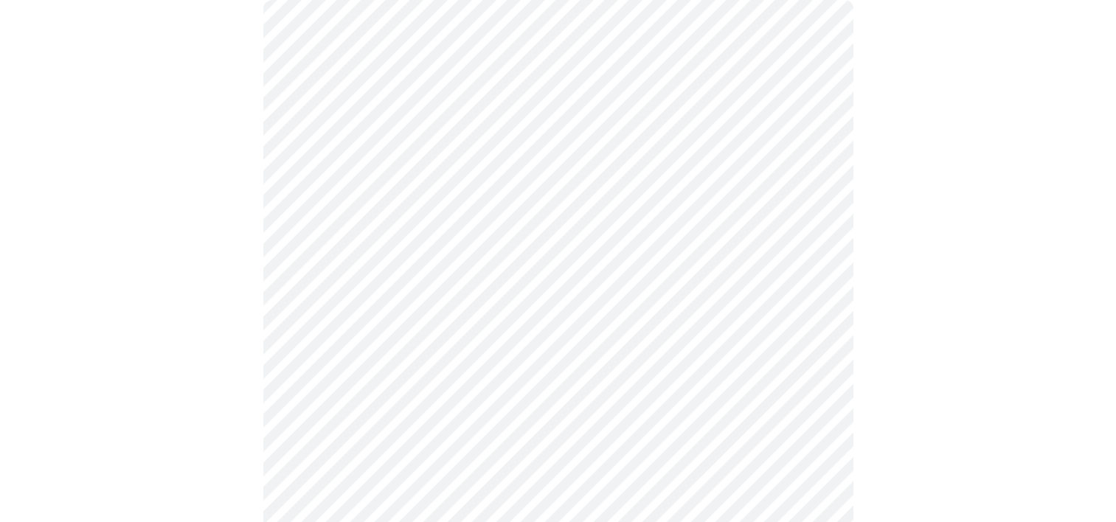
scroll to position [148, 0]
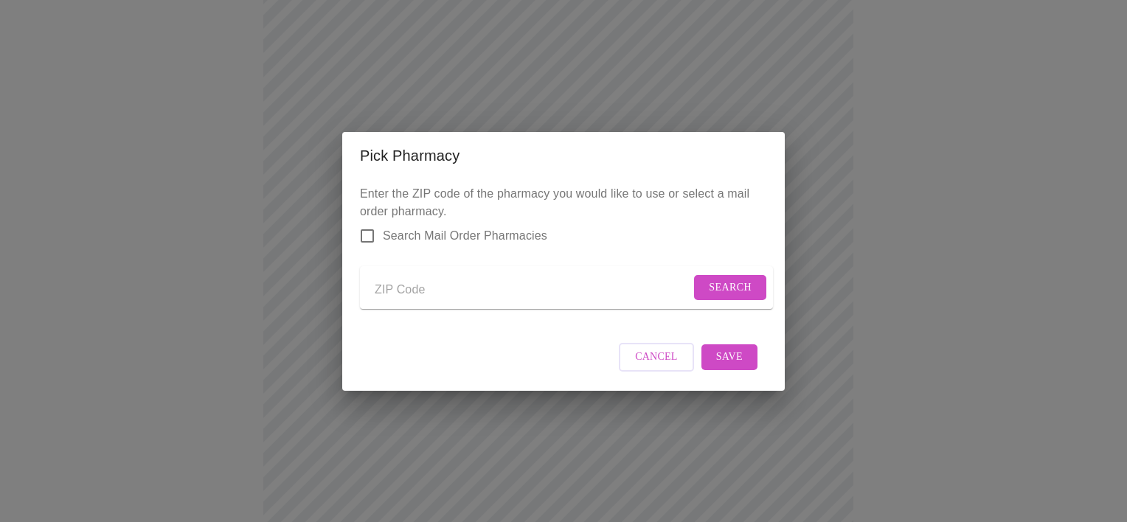
click at [426, 289] on input "Send a message to your care team" at bounding box center [533, 291] width 316 height 24
click at [724, 80] on div "Pick Pharmacy Enter the ZIP code of the pharmacy you would like to use or selec…" at bounding box center [563, 261] width 1127 height 522
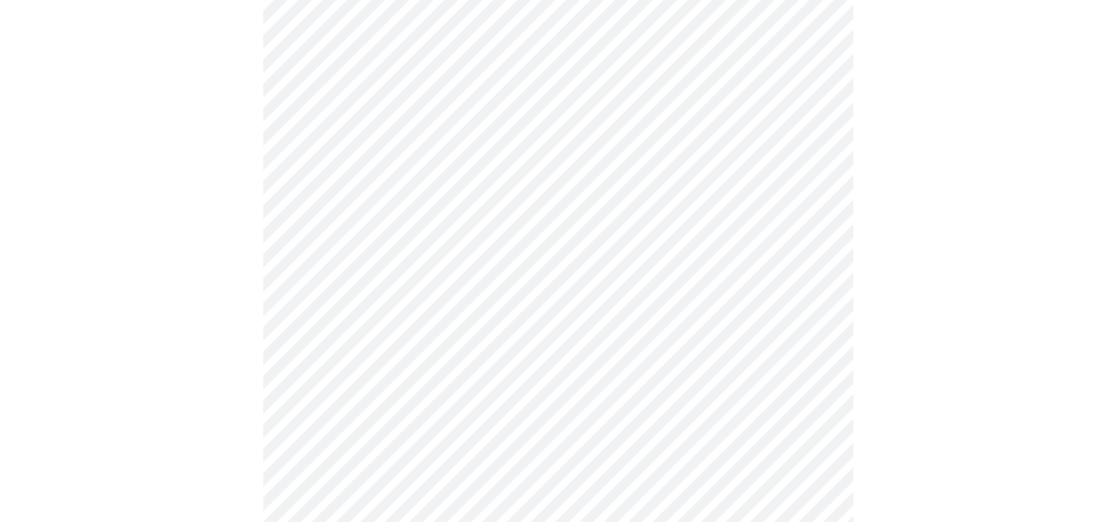
scroll to position [746, 0]
